Goal: Navigation & Orientation: Find specific page/section

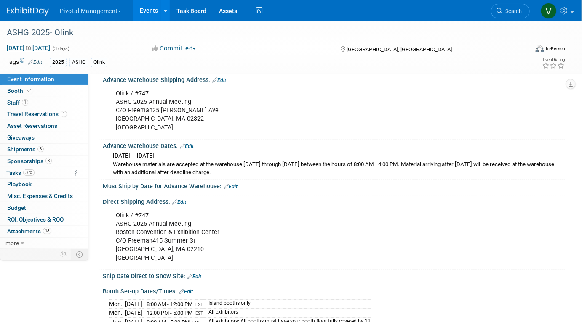
click at [143, 4] on link "Events" at bounding box center [148, 10] width 31 height 21
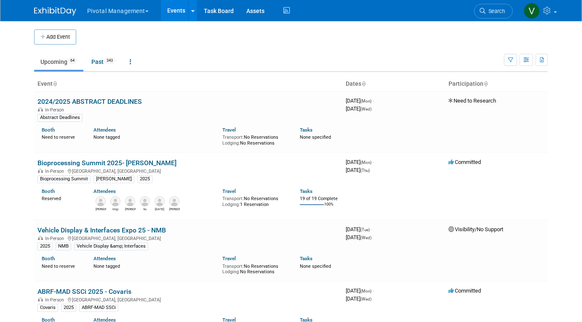
scroll to position [1066, 0]
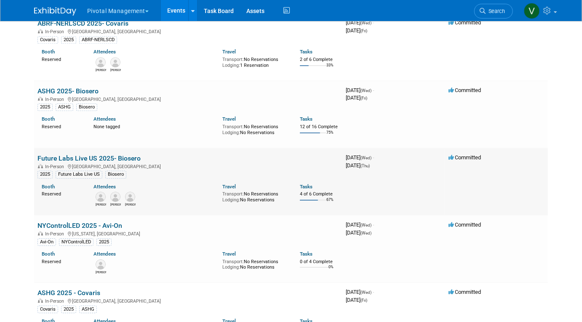
click at [77, 159] on link "Future Labs Live US 2025- Biosero" at bounding box center [88, 158] width 103 height 8
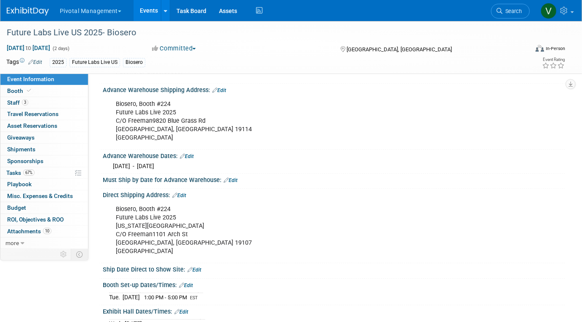
scroll to position [768, 0]
